Goal: Task Accomplishment & Management: Use online tool/utility

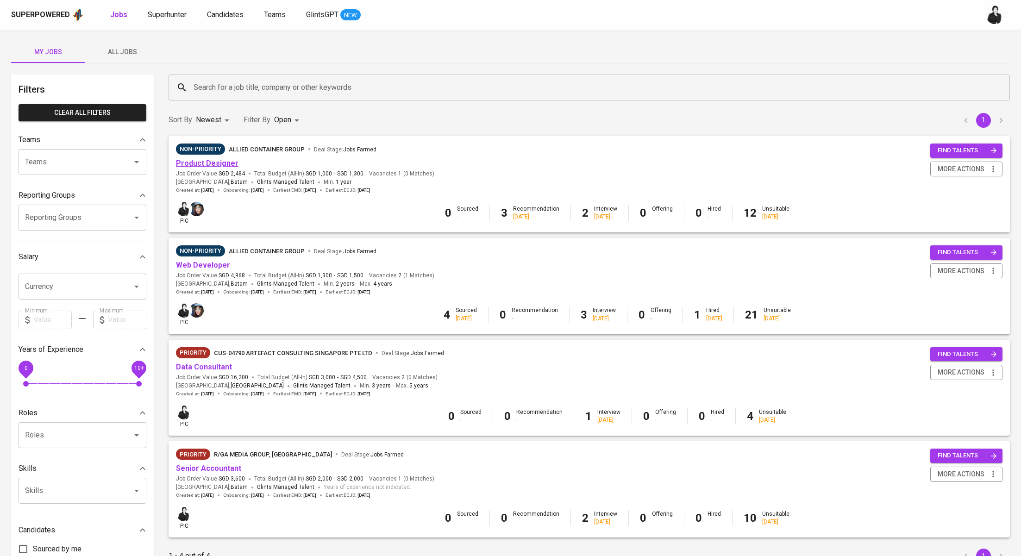
click at [225, 159] on link "Product Designer" at bounding box center [207, 163] width 62 height 9
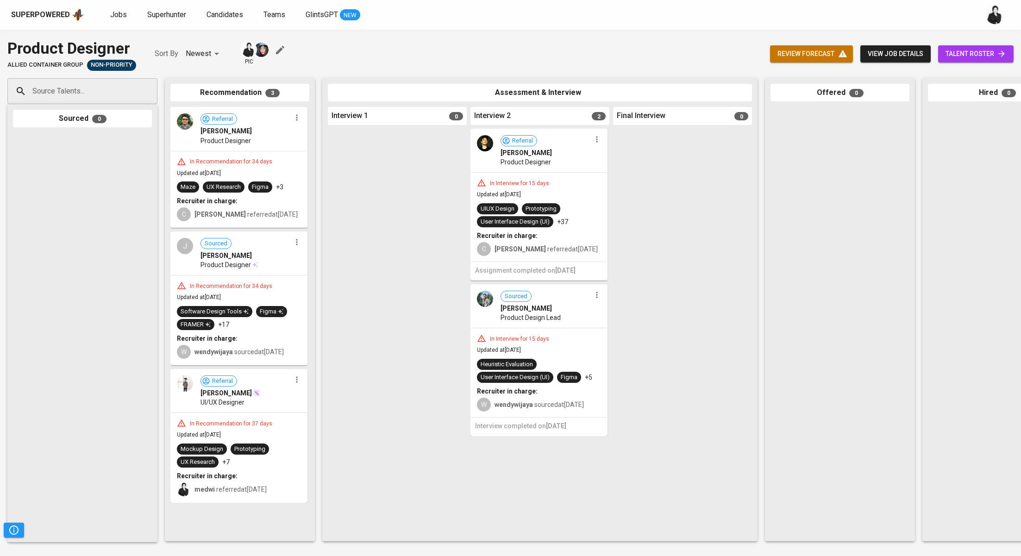
click at [974, 56] on span "talent roster" at bounding box center [975, 54] width 61 height 12
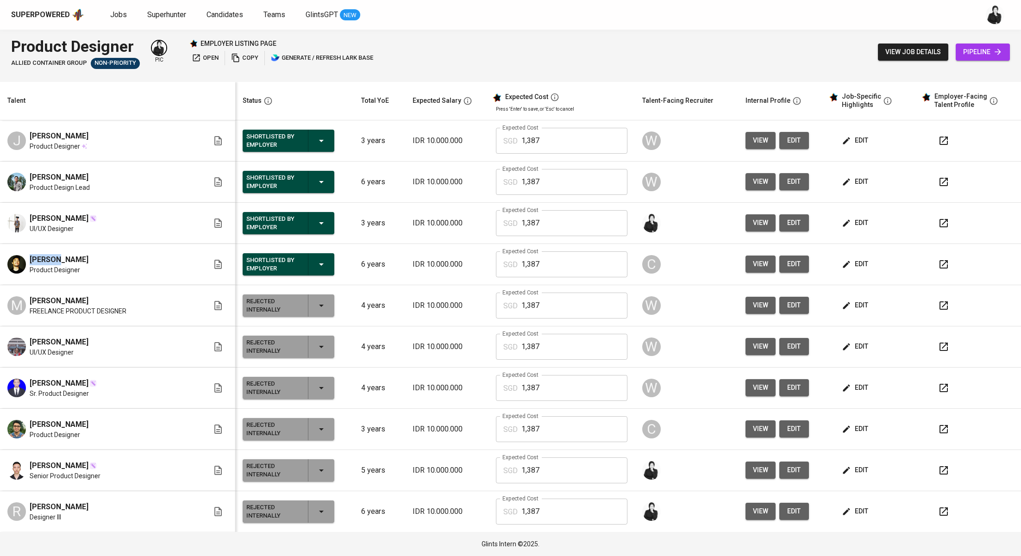
drag, startPoint x: 68, startPoint y: 253, endPoint x: 53, endPoint y: 261, distance: 16.1
click at [53, 261] on div "[PERSON_NAME]" at bounding box center [59, 259] width 59 height 11
click at [74, 256] on div "[PERSON_NAME]" at bounding box center [59, 259] width 59 height 11
drag, startPoint x: 74, startPoint y: 256, endPoint x: 28, endPoint y: 256, distance: 45.4
click at [28, 256] on div "[PERSON_NAME] Product Designer" at bounding box center [107, 264] width 201 height 20
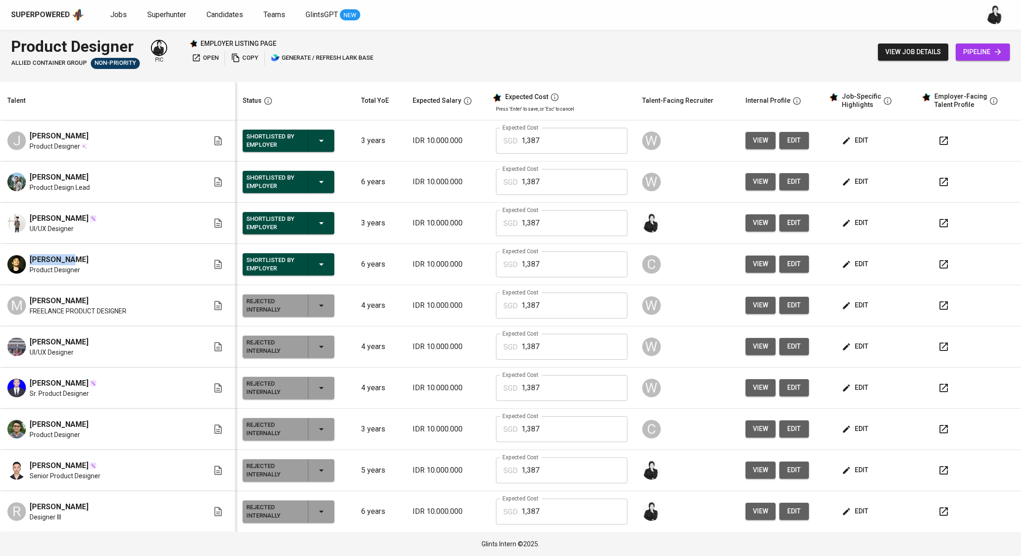
copy span "[PERSON_NAME]"
click at [125, 12] on link "Jobs" at bounding box center [119, 15] width 19 height 12
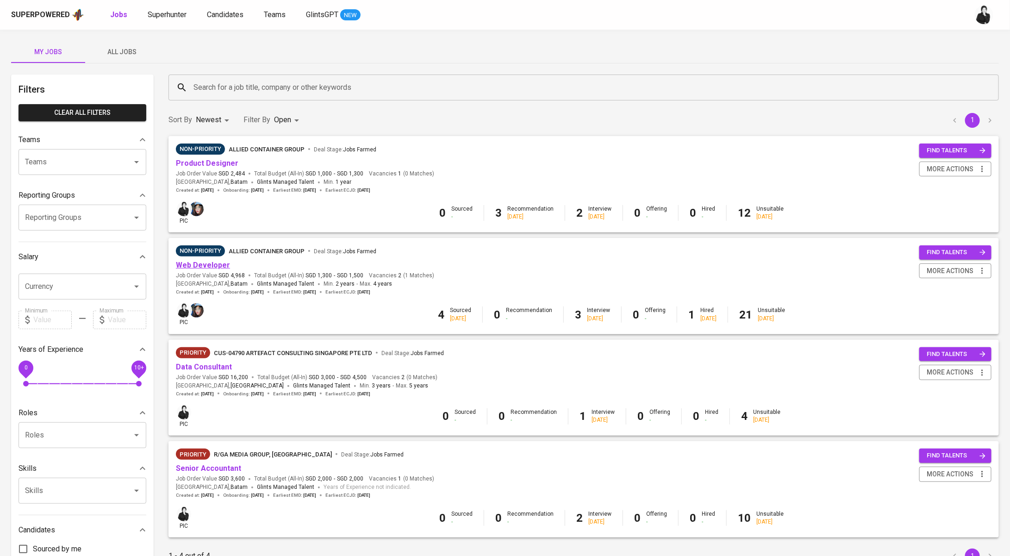
click at [207, 262] on link "Web Developer" at bounding box center [203, 265] width 54 height 9
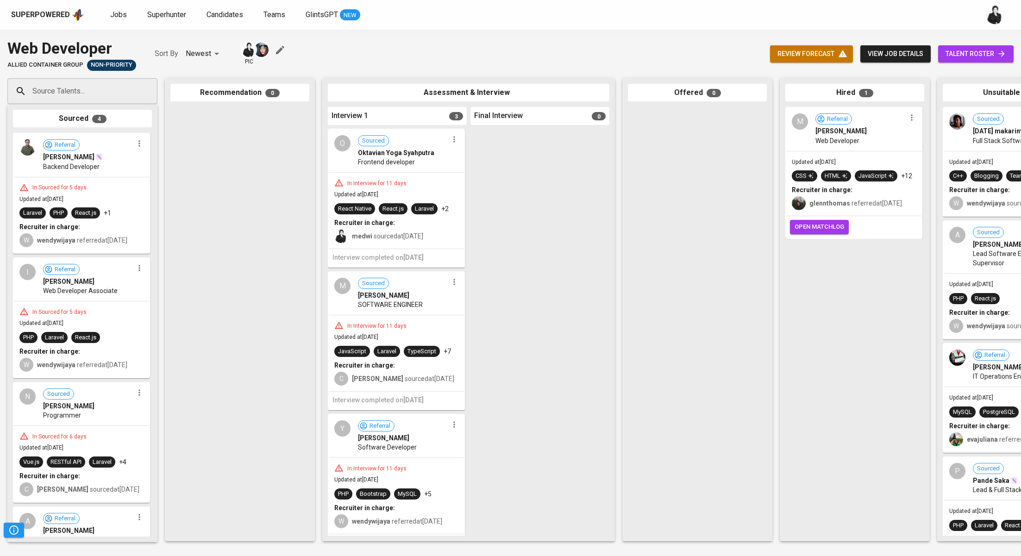
click at [1004, 47] on link "talent roster" at bounding box center [975, 53] width 75 height 17
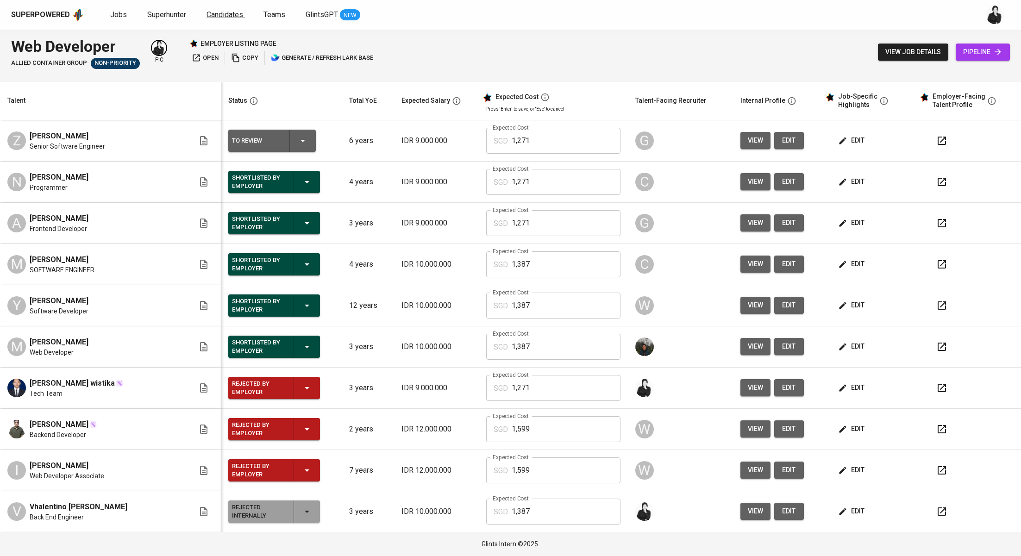
click at [211, 11] on span "Candidates" at bounding box center [224, 14] width 37 height 9
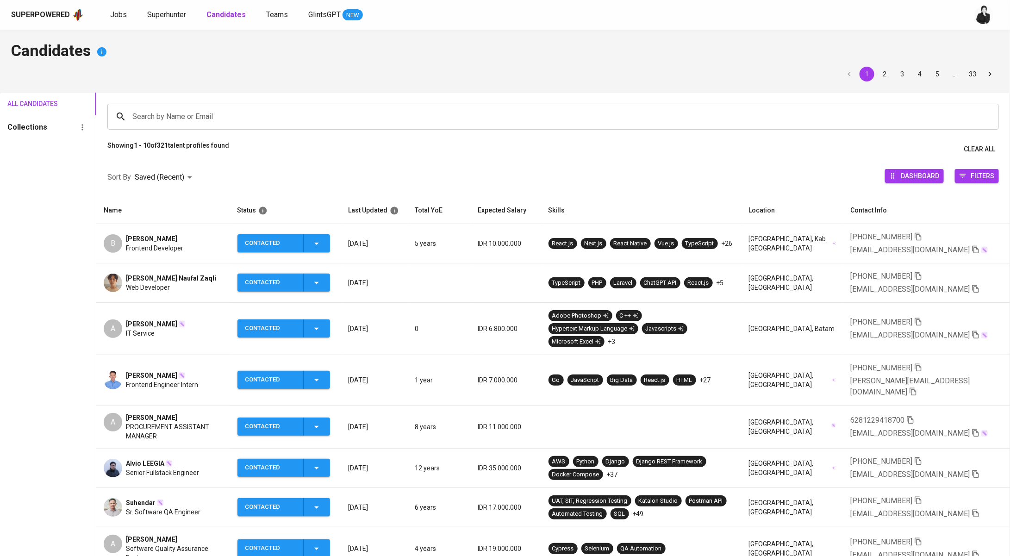
click at [144, 371] on span "[PERSON_NAME]" at bounding box center [151, 375] width 51 height 9
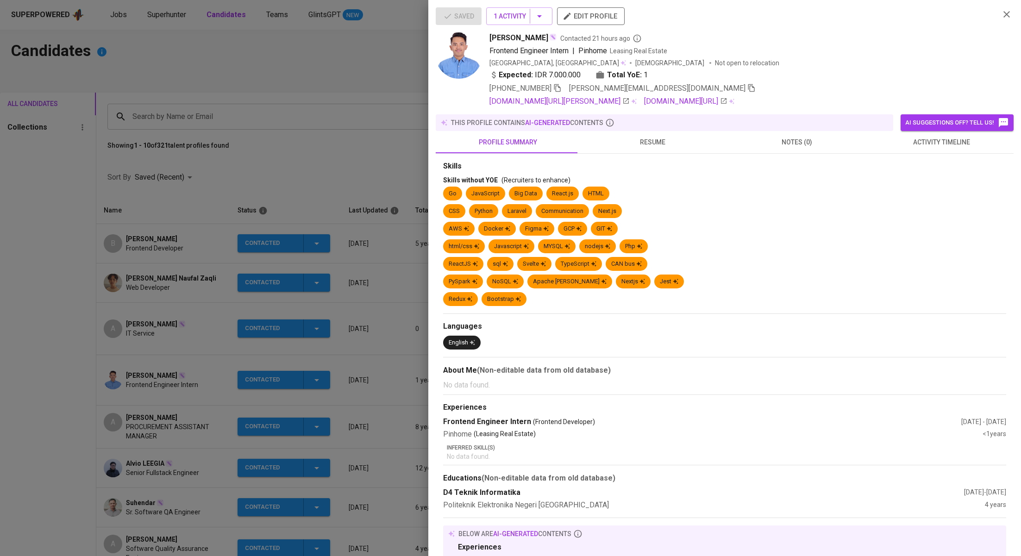
click at [949, 145] on span "activity timeline" at bounding box center [940, 143] width 133 height 12
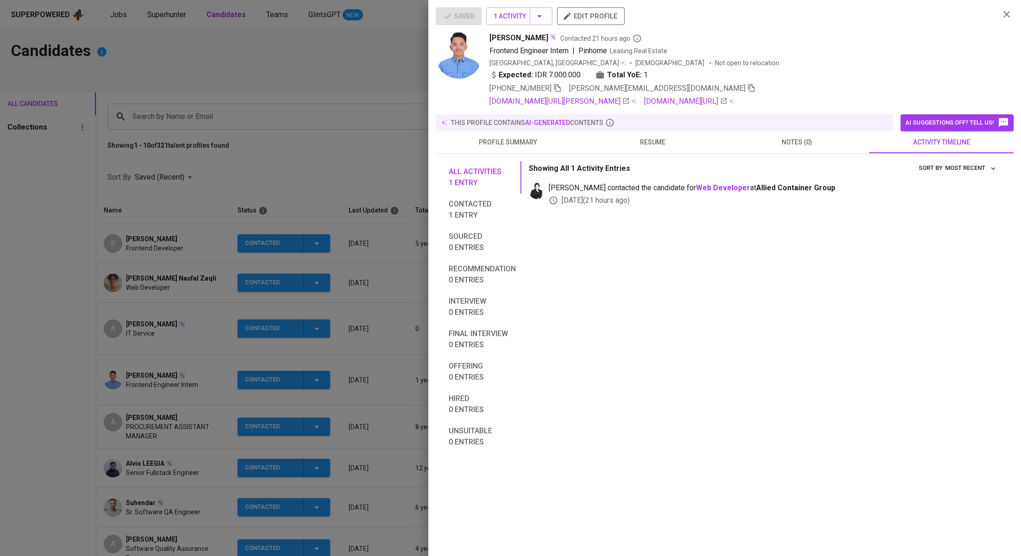
click at [341, 163] on div at bounding box center [510, 278] width 1021 height 556
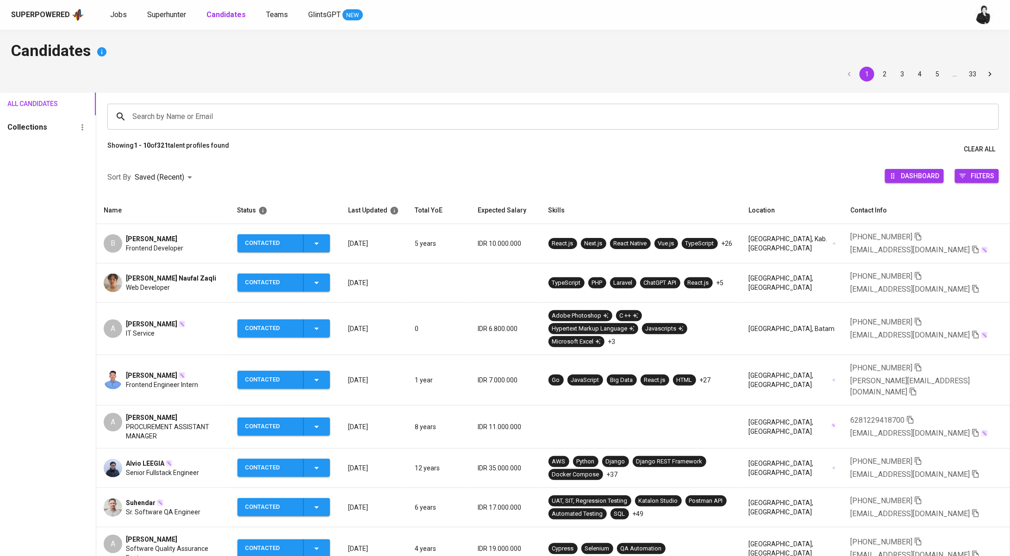
click at [141, 371] on span "[PERSON_NAME]" at bounding box center [151, 375] width 51 height 9
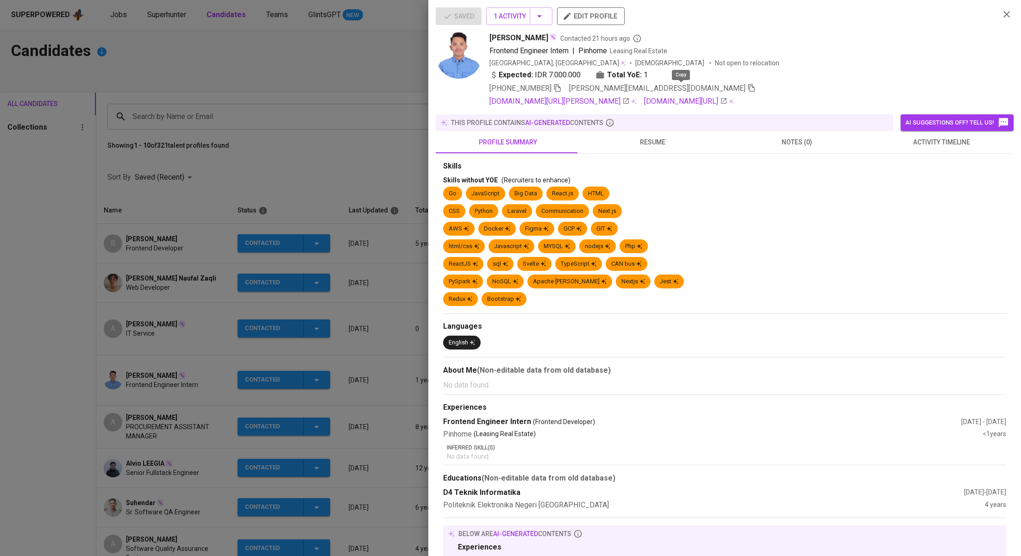
click at [747, 86] on icon "button" at bounding box center [751, 88] width 8 height 8
click at [202, 85] on div at bounding box center [510, 278] width 1021 height 556
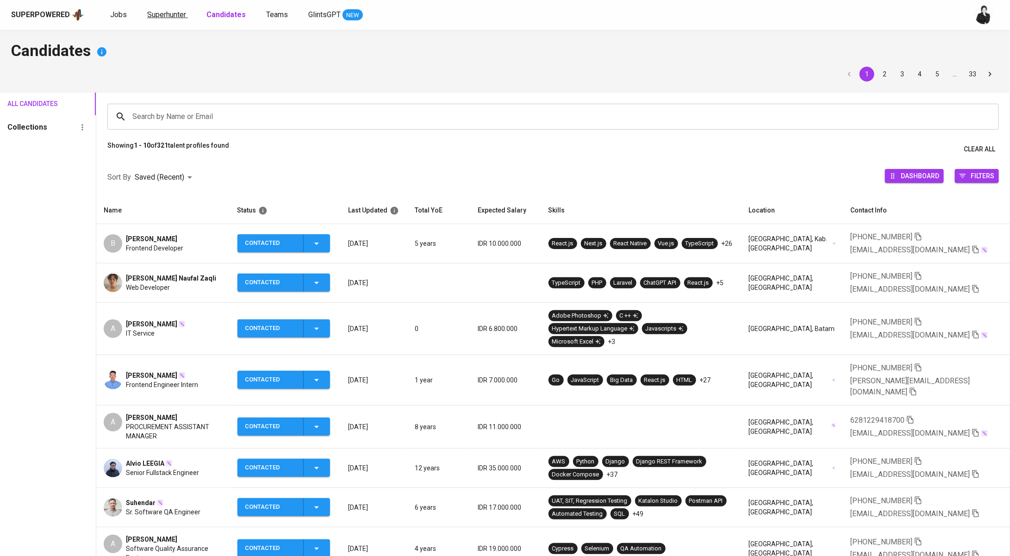
click at [171, 19] on span "Superhunter" at bounding box center [166, 14] width 39 height 9
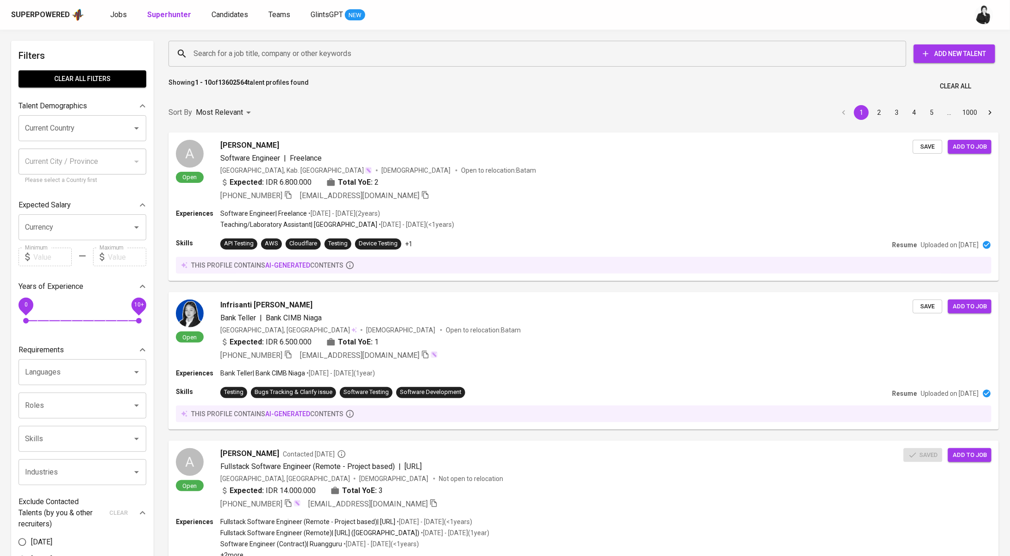
click at [345, 56] on input "Search for a job title, company or other keywords" at bounding box center [539, 54] width 697 height 18
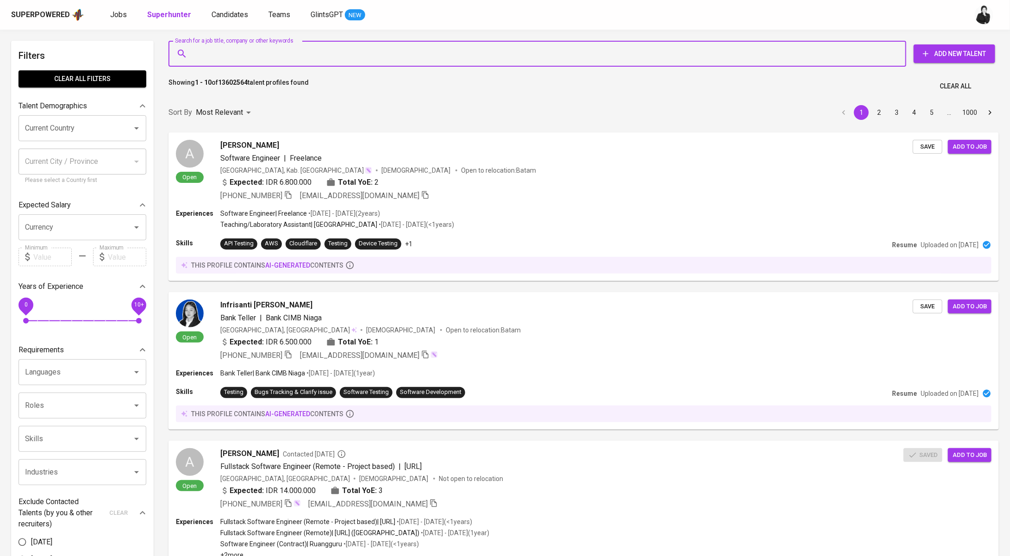
paste input "[PERSON_NAME][EMAIL_ADDRESS][DOMAIN_NAME]"
type input "[PERSON_NAME][EMAIL_ADDRESS][DOMAIN_NAME]"
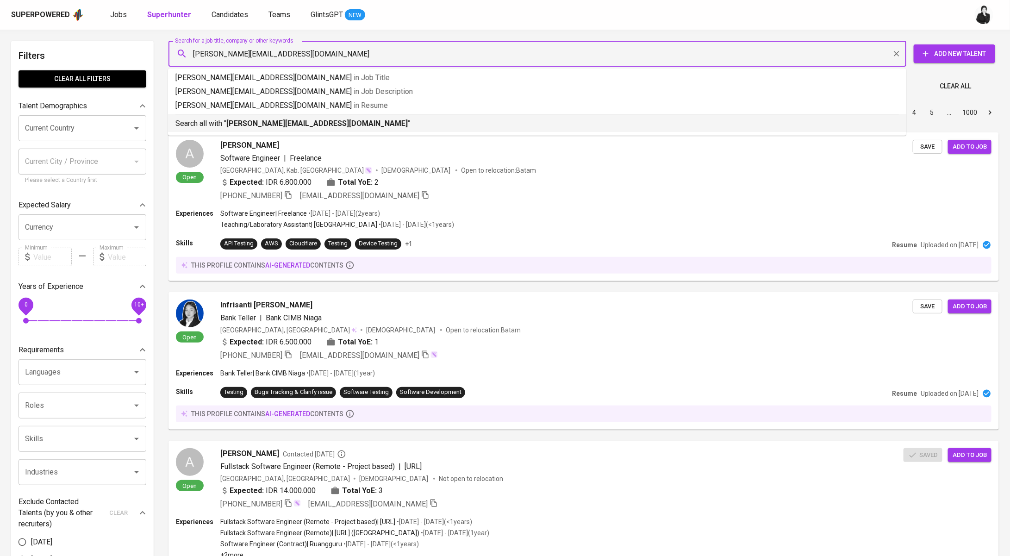
click at [334, 121] on p "Search all with " [PERSON_NAME][EMAIL_ADDRESS][DOMAIN_NAME] "" at bounding box center [537, 123] width 724 height 11
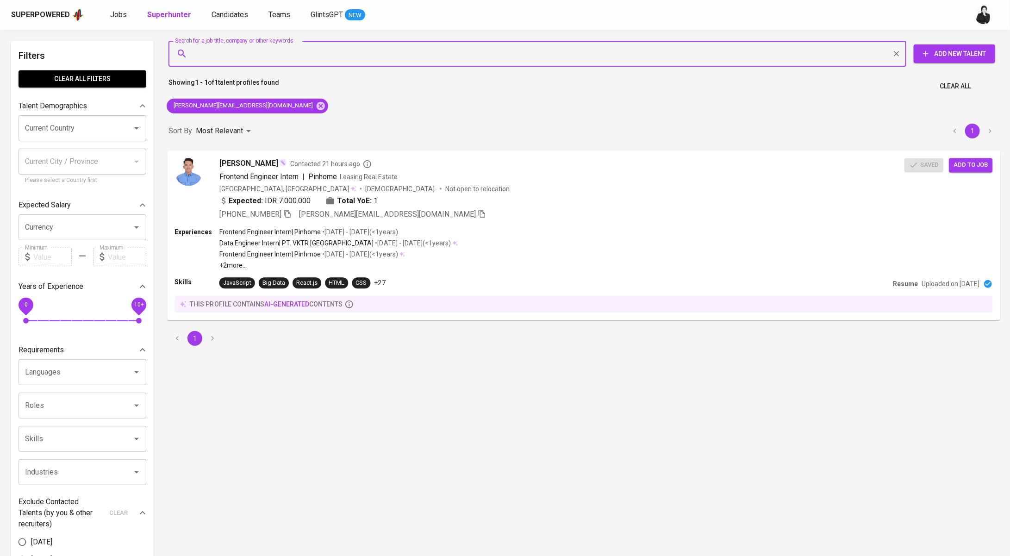
click at [490, 159] on div "[PERSON_NAME] Contacted 21 hours ago" at bounding box center [561, 163] width 685 height 11
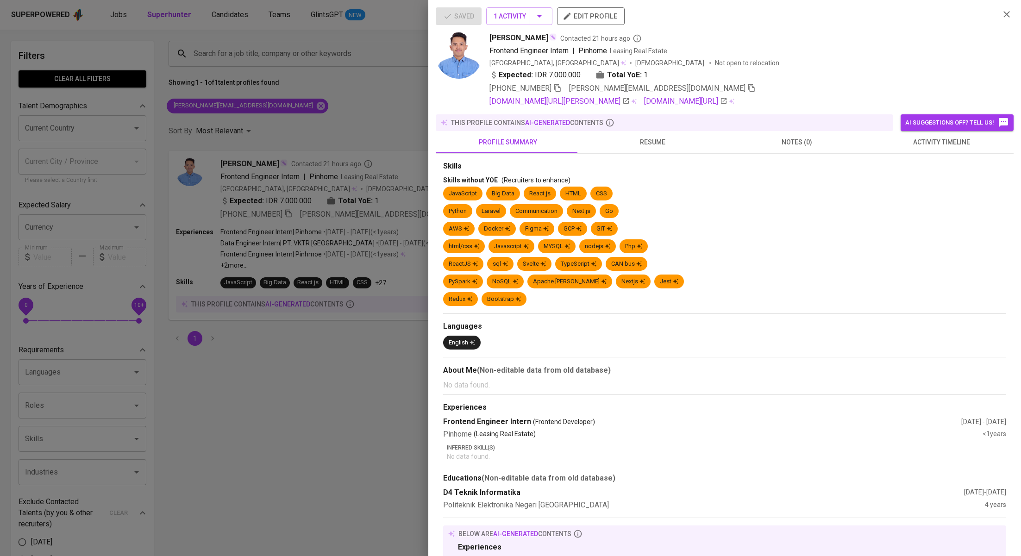
click at [387, 179] on div at bounding box center [510, 278] width 1021 height 556
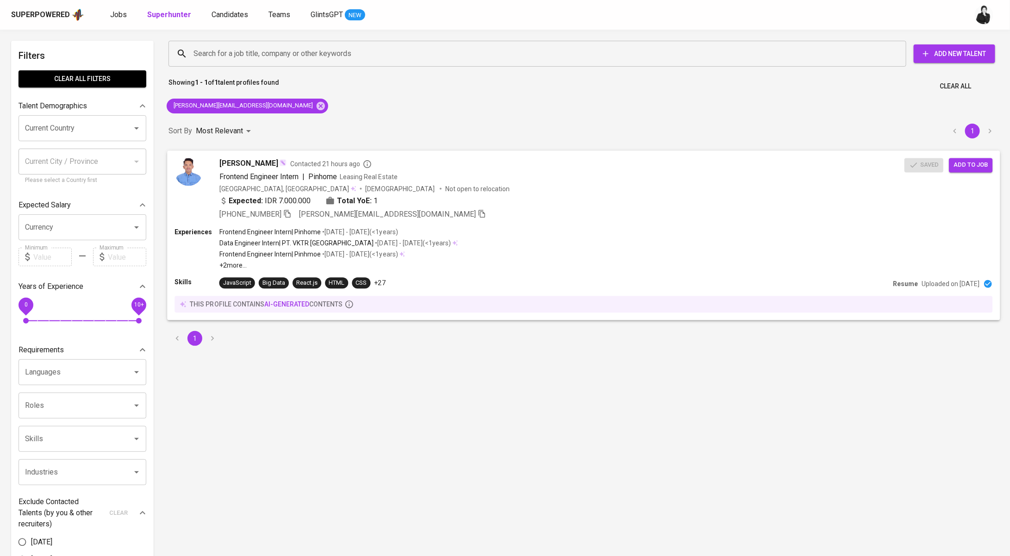
click at [982, 170] on button "Add to job" at bounding box center [971, 165] width 44 height 14
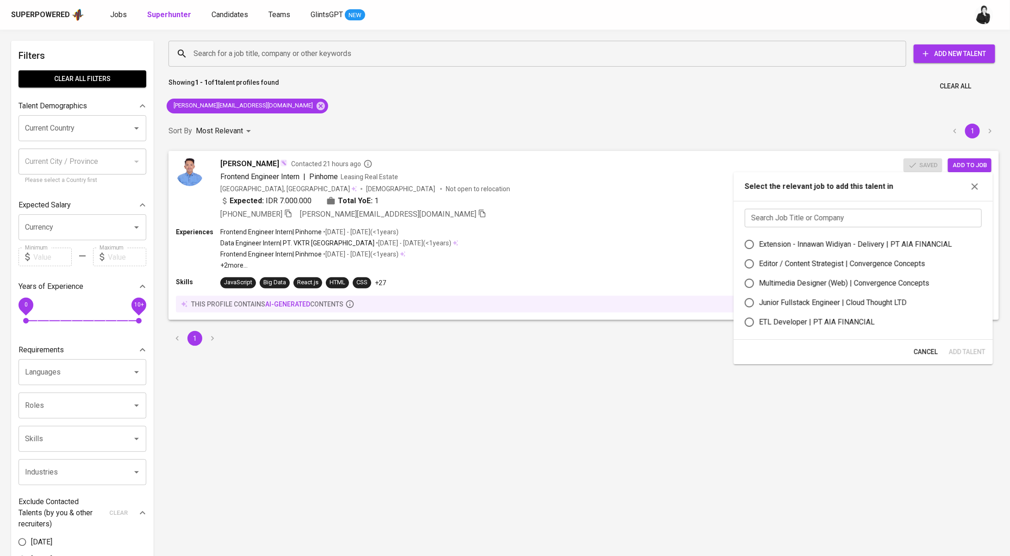
click at [834, 212] on input "text" at bounding box center [863, 218] width 237 height 19
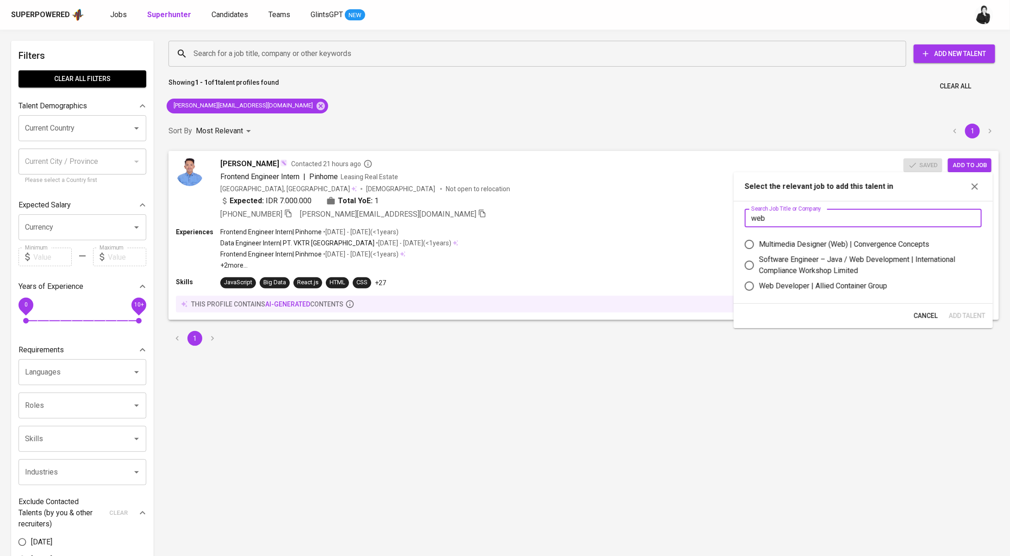
type input "web"
click at [863, 287] on div "Web Developer | Allied Container Group" at bounding box center [823, 286] width 128 height 11
click at [759, 287] on input "Web Developer | Allied Container Group" at bounding box center [749, 285] width 19 height 19
radio input "true"
click at [971, 316] on span "Add Talent" at bounding box center [967, 316] width 37 height 12
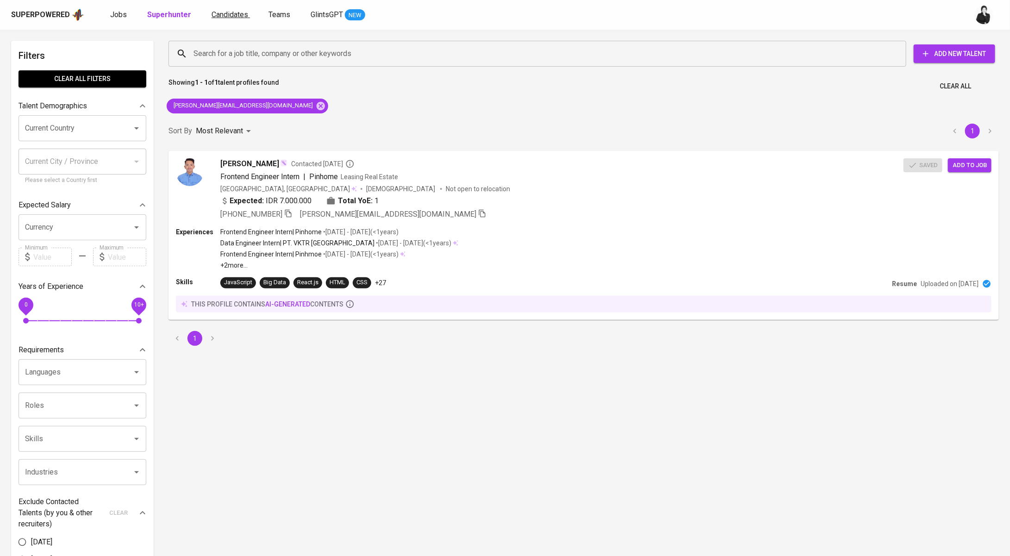
click at [217, 19] on link "Candidates" at bounding box center [231, 15] width 38 height 12
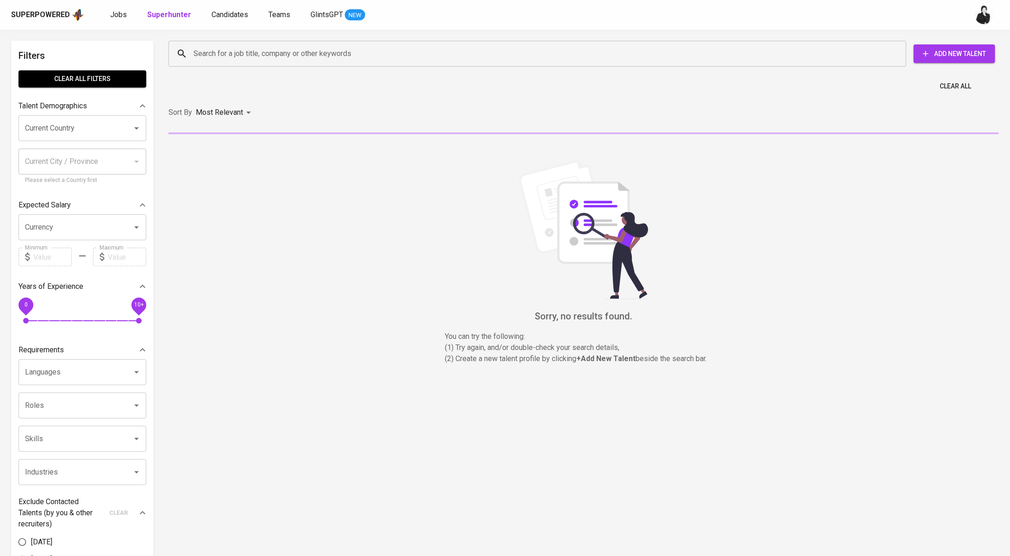
click at [125, 21] on div "Superpowered Jobs Superhunter Candidates Teams GlintsGPT NEW" at bounding box center [490, 15] width 958 height 14
click at [117, 14] on span "Jobs" at bounding box center [118, 14] width 17 height 9
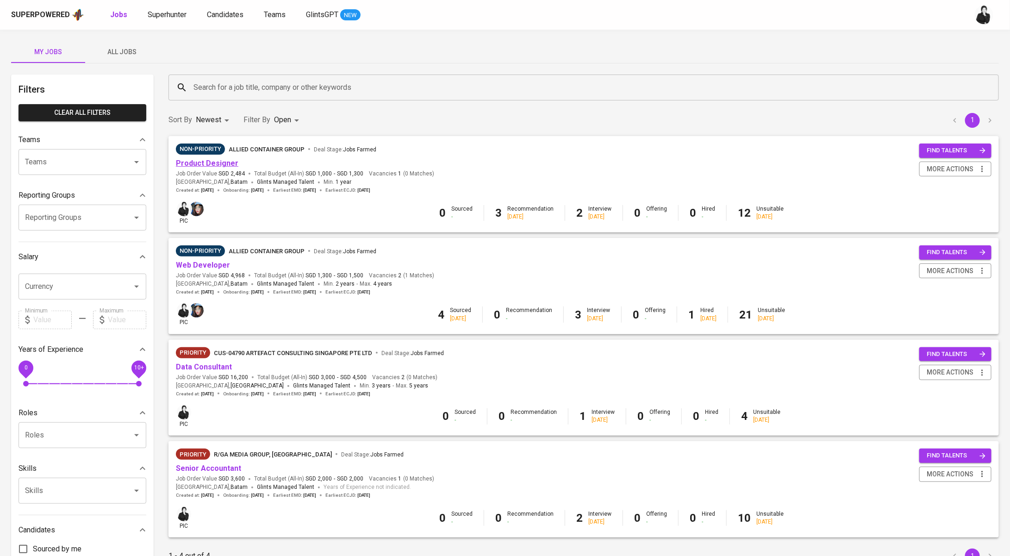
click at [217, 168] on link "Product Designer" at bounding box center [207, 163] width 62 height 9
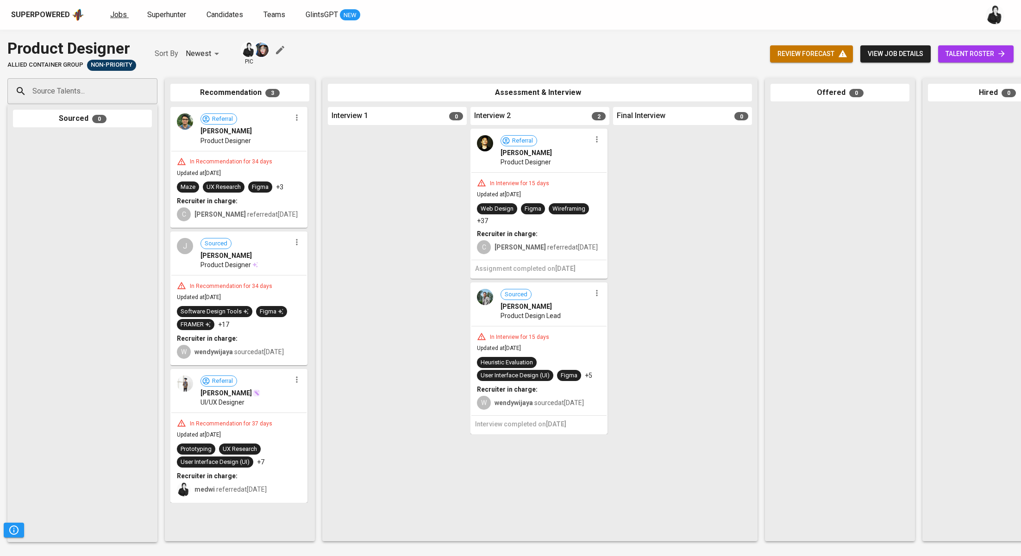
click at [111, 12] on span "Jobs" at bounding box center [118, 14] width 17 height 9
